Goal: Transaction & Acquisition: Book appointment/travel/reservation

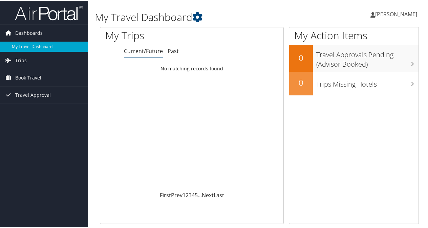
click at [41, 34] on span "Dashboards" at bounding box center [28, 32] width 27 height 17
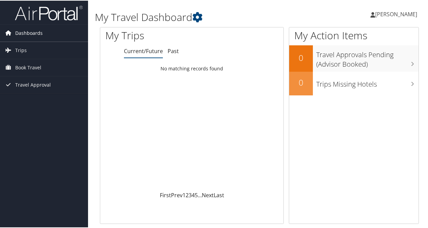
click at [41, 31] on span "Dashboards" at bounding box center [28, 32] width 27 height 17
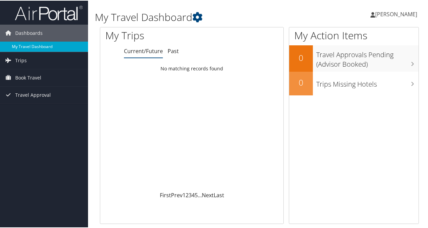
click at [36, 46] on link "My Travel Dashboard" at bounding box center [44, 46] width 88 height 10
click at [393, 11] on span "[PERSON_NAME]" at bounding box center [397, 13] width 42 height 7
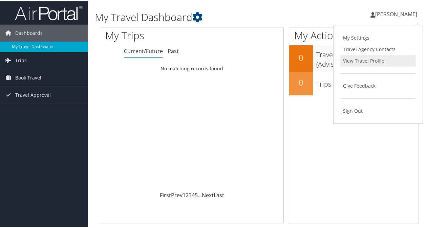
click at [368, 61] on link "View Travel Profile" at bounding box center [379, 61] width 76 height 12
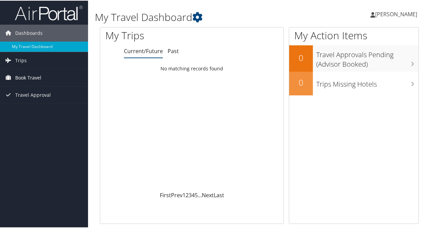
click at [31, 76] on span "Book Travel" at bounding box center [28, 77] width 26 height 17
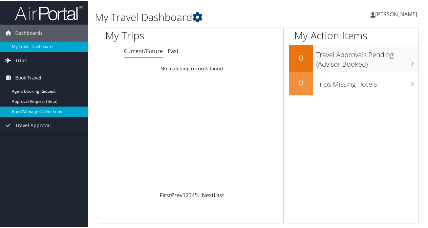
click at [31, 111] on link "Book/Manage Online Trips" at bounding box center [44, 111] width 88 height 10
